Goal: Task Accomplishment & Management: Manage account settings

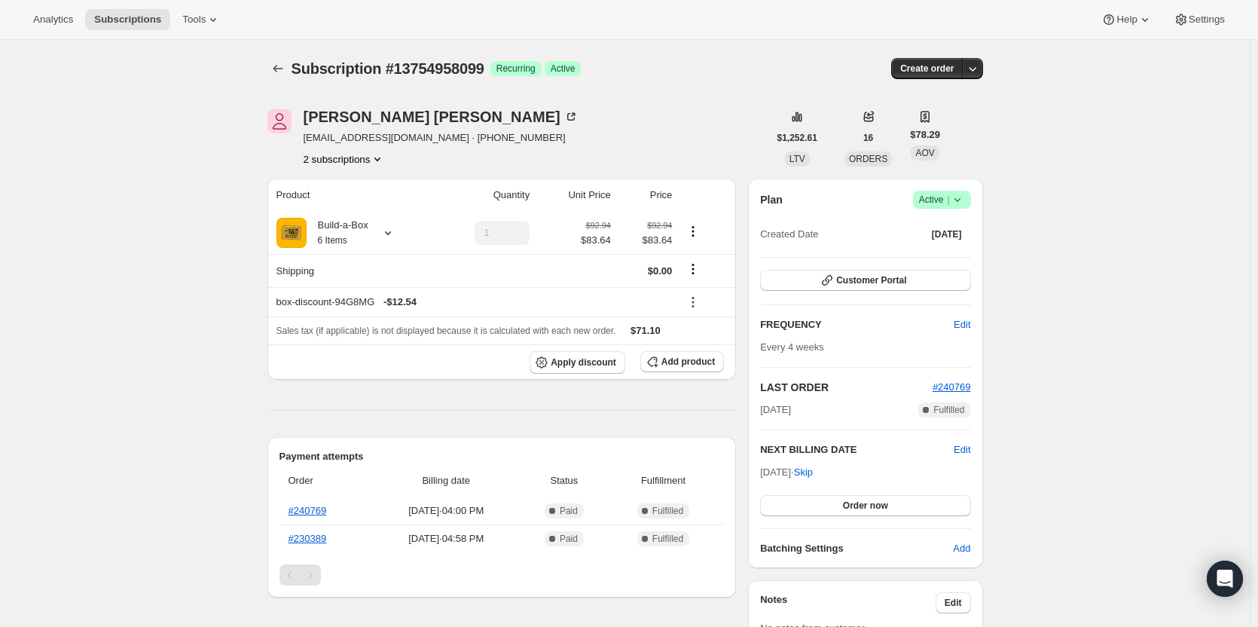
click at [950, 206] on span "Active |" at bounding box center [942, 199] width 46 height 15
click at [935, 227] on span "Pause subscription" at bounding box center [945, 229] width 83 height 11
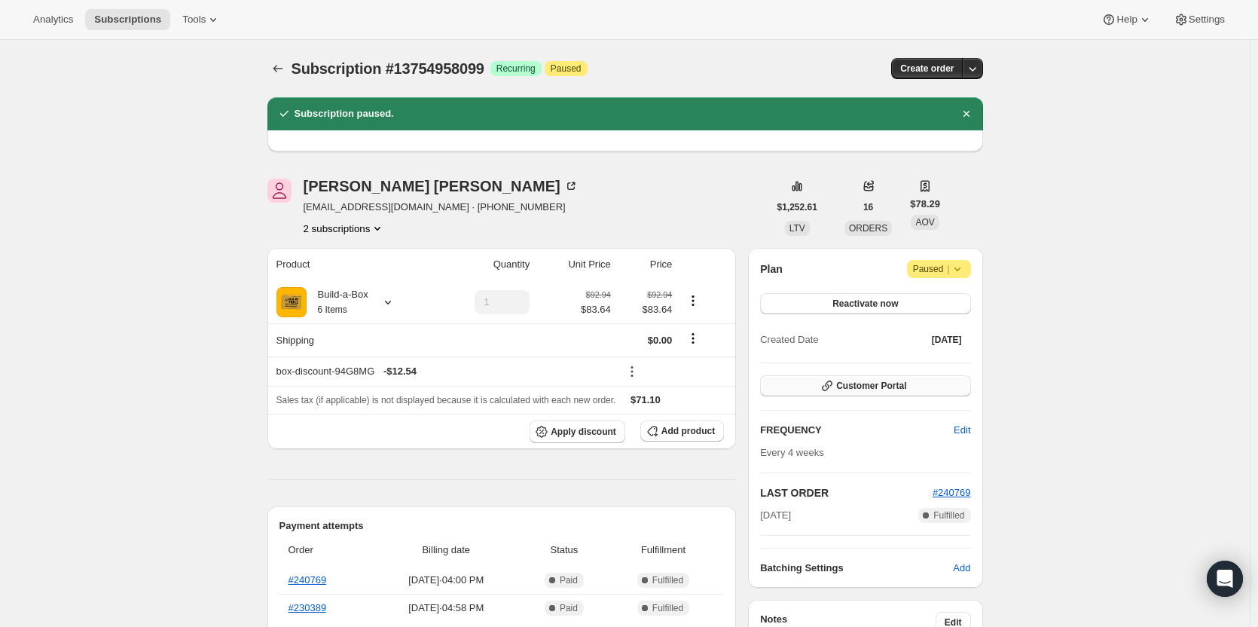
click at [853, 388] on span "Customer Portal" at bounding box center [871, 386] width 70 height 12
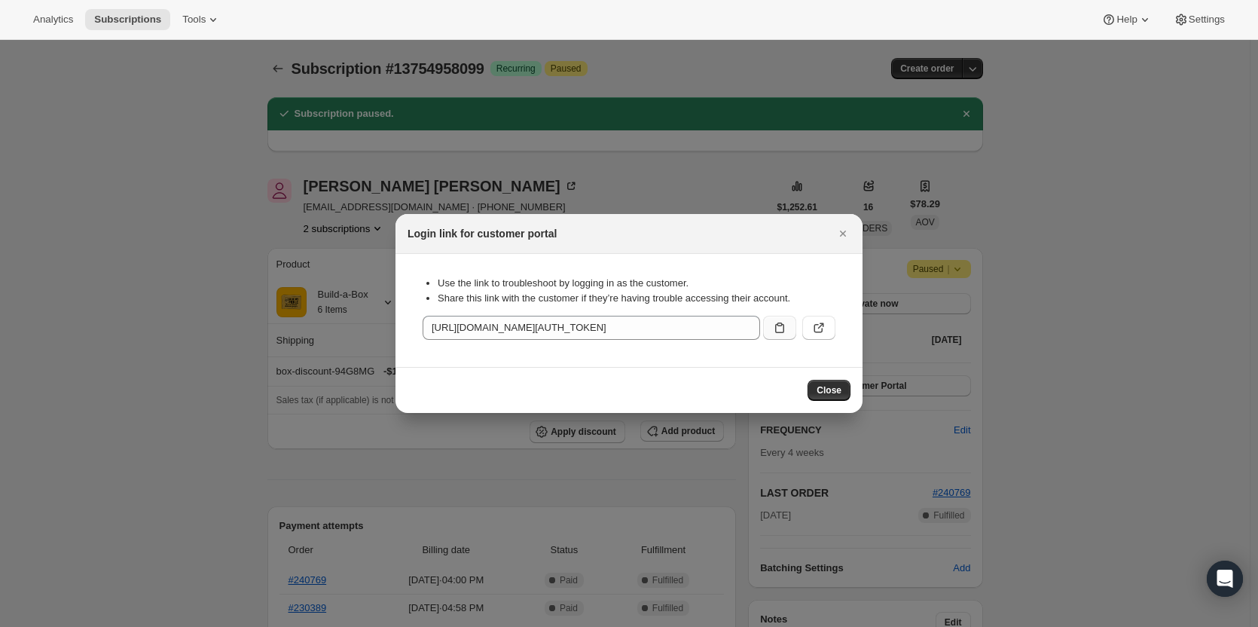
click at [772, 325] on icon ":rfs:" at bounding box center [779, 327] width 15 height 15
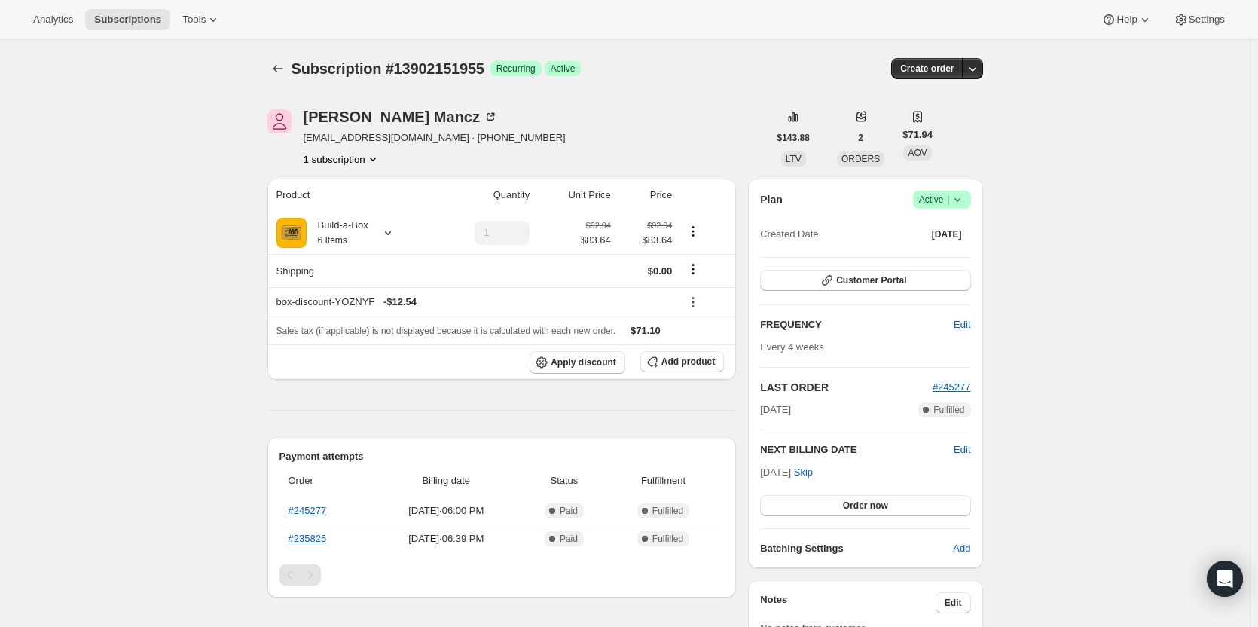
click at [955, 198] on icon at bounding box center [957, 199] width 15 height 15
click at [948, 249] on span "Cancel subscription" at bounding box center [946, 254] width 85 height 11
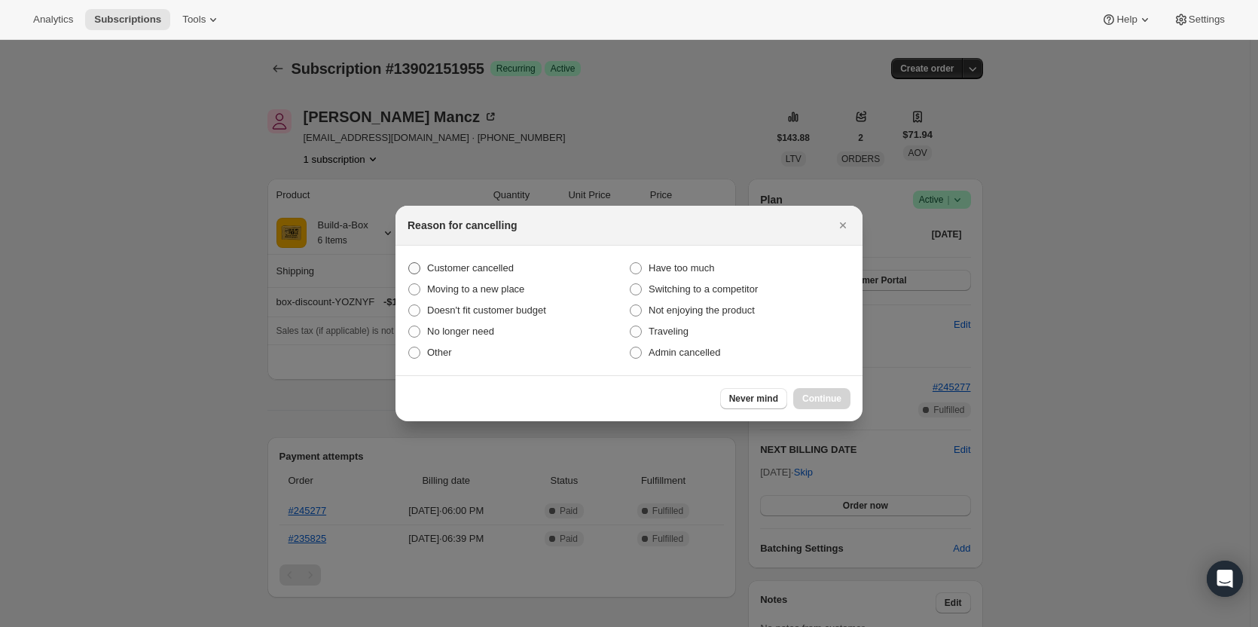
click at [469, 268] on span "Customer cancelled" at bounding box center [470, 267] width 87 height 11
click at [409, 263] on input "Customer cancelled" at bounding box center [408, 262] width 1 height 1
radio input "true"
click at [822, 389] on button "Continue" at bounding box center [821, 398] width 57 height 21
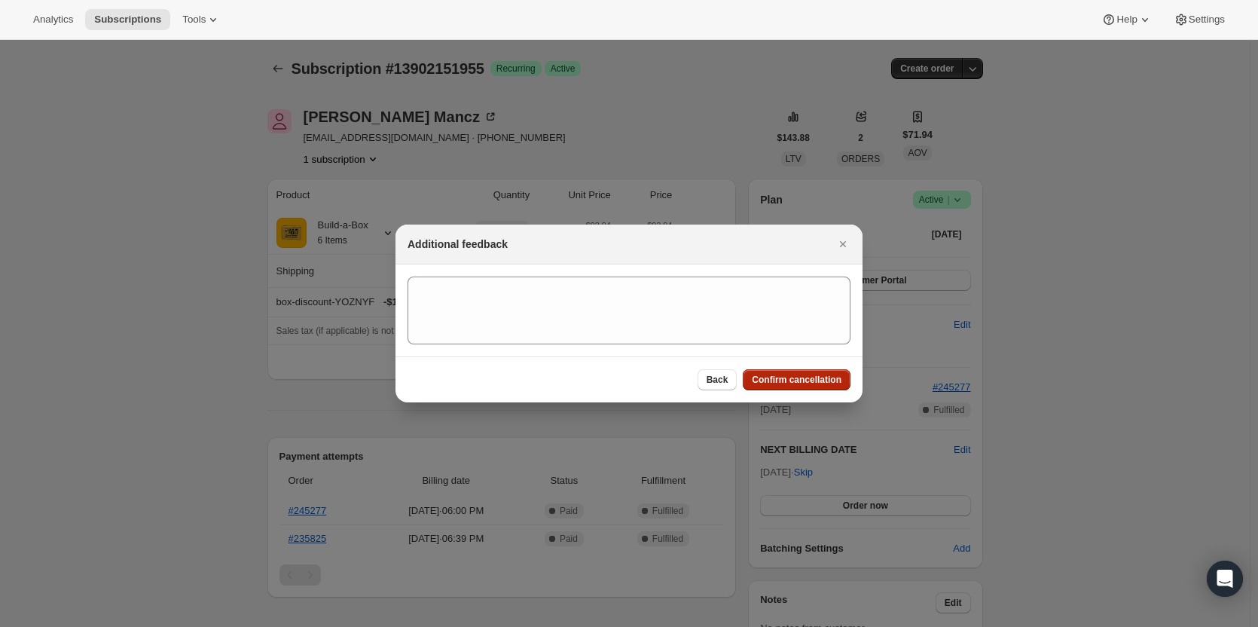
click at [822, 385] on span "Confirm cancellation" at bounding box center [797, 380] width 90 height 12
